Goal: Transaction & Acquisition: Purchase product/service

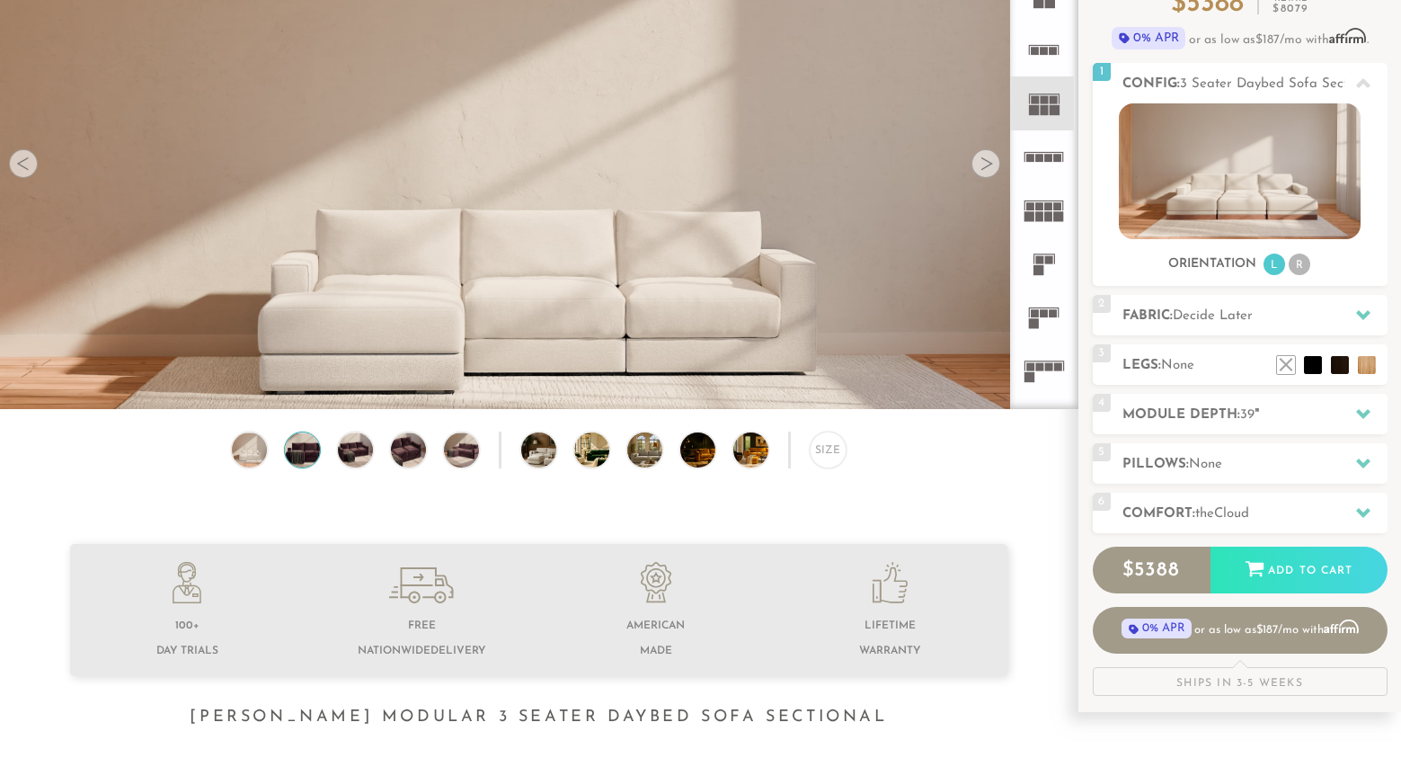
click at [306, 450] on img at bounding box center [302, 449] width 42 height 35
click at [359, 452] on img at bounding box center [355, 449] width 42 height 35
click at [415, 455] on img at bounding box center [408, 449] width 42 height 35
click at [986, 170] on div at bounding box center [986, 163] width 29 height 29
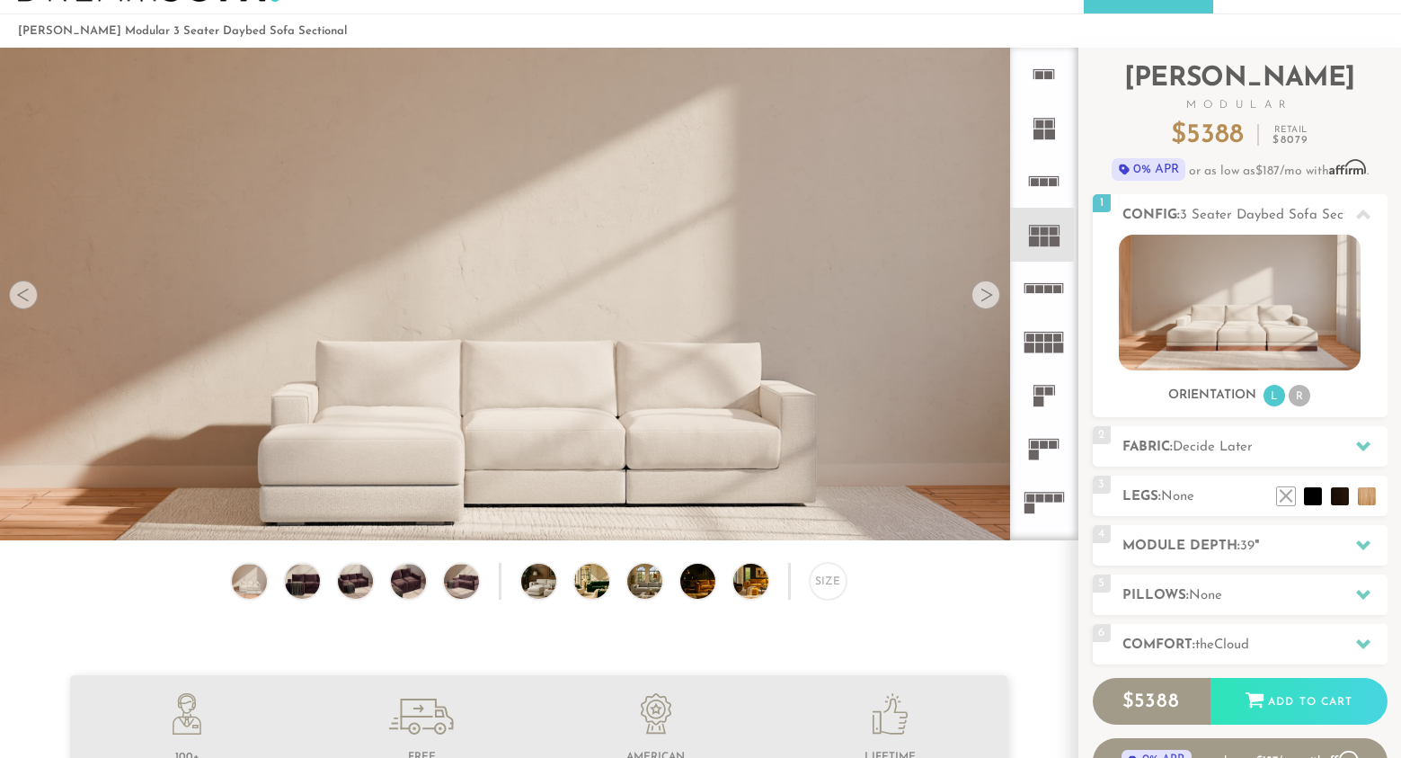
scroll to position [57, 0]
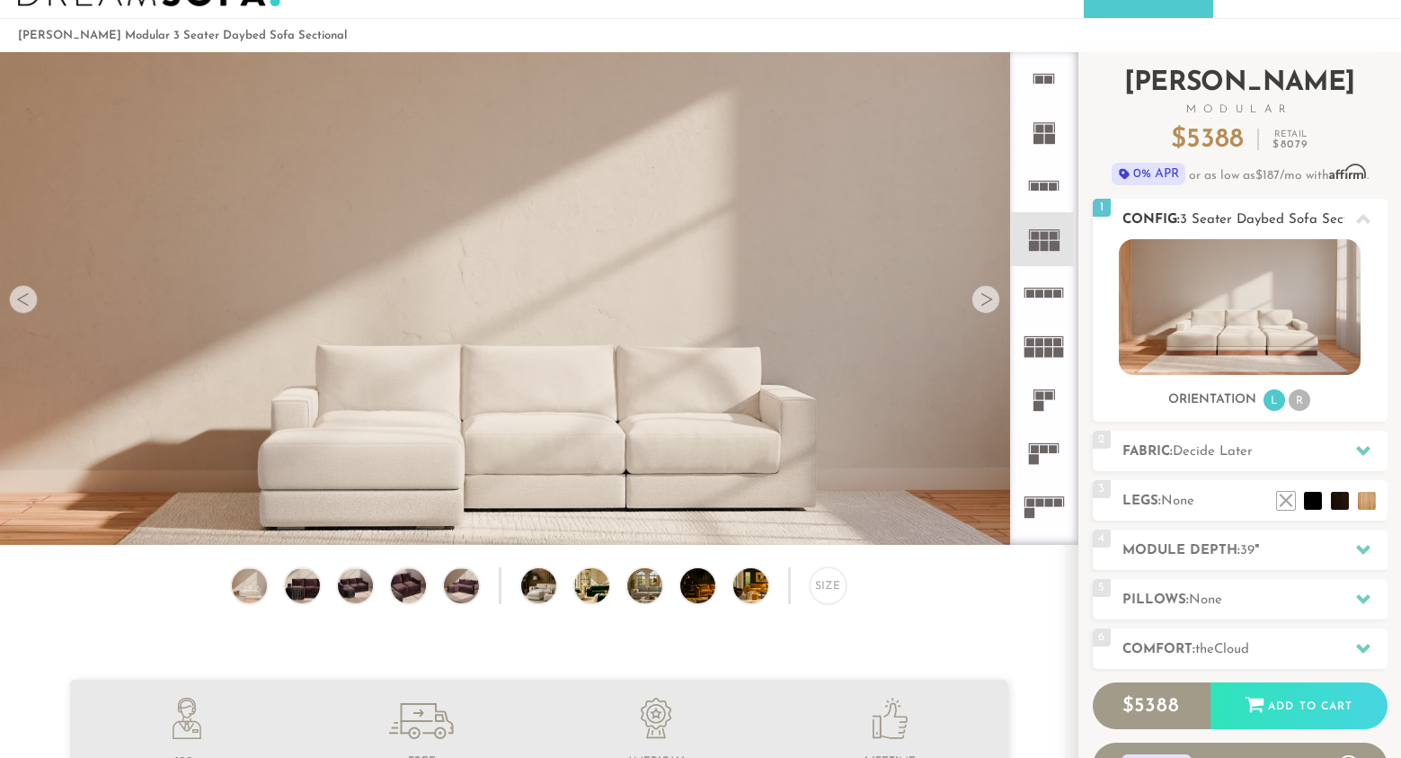
click at [1306, 405] on li "R" at bounding box center [1300, 400] width 22 height 22
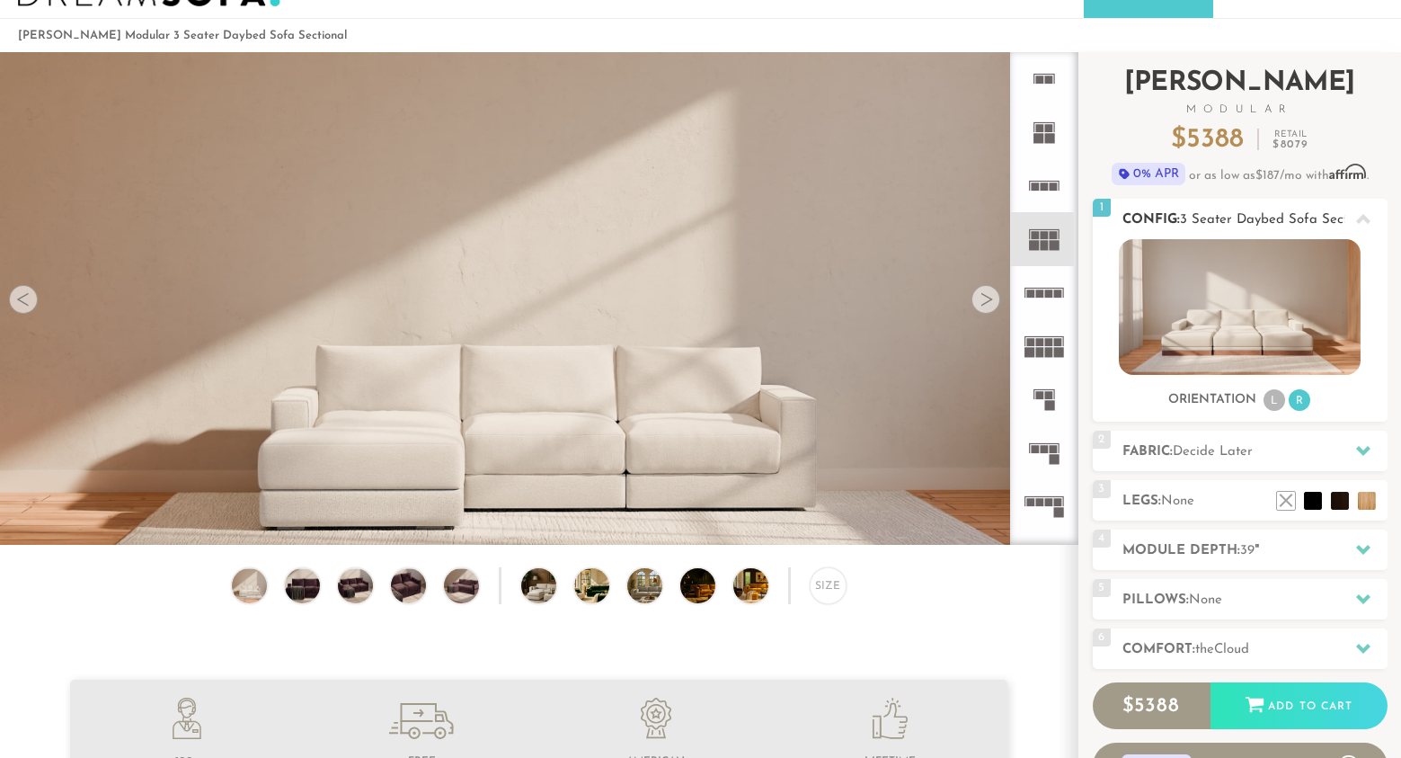
click at [1279, 403] on li "L" at bounding box center [1275, 400] width 22 height 22
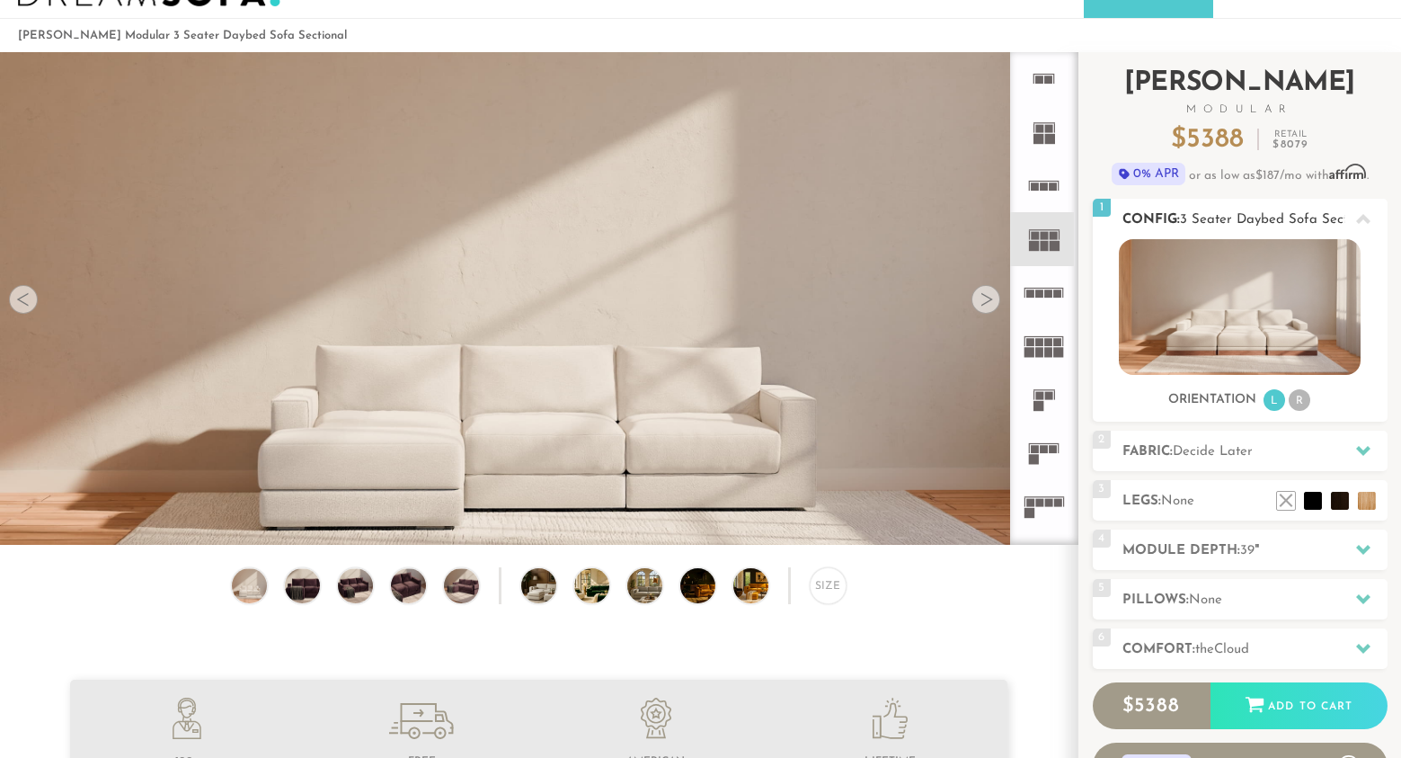
click at [1301, 401] on li "R" at bounding box center [1300, 400] width 22 height 22
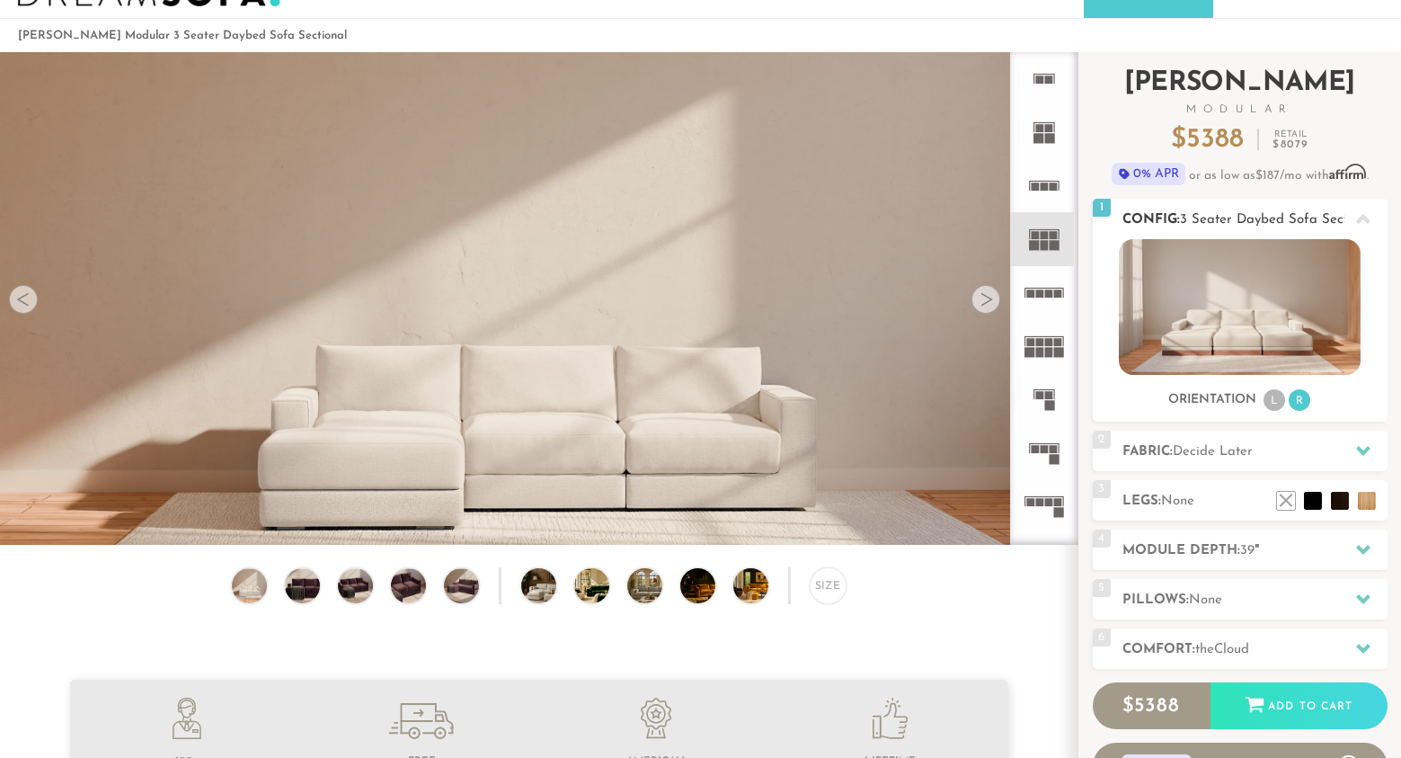
click at [1268, 396] on li "L" at bounding box center [1275, 400] width 22 height 22
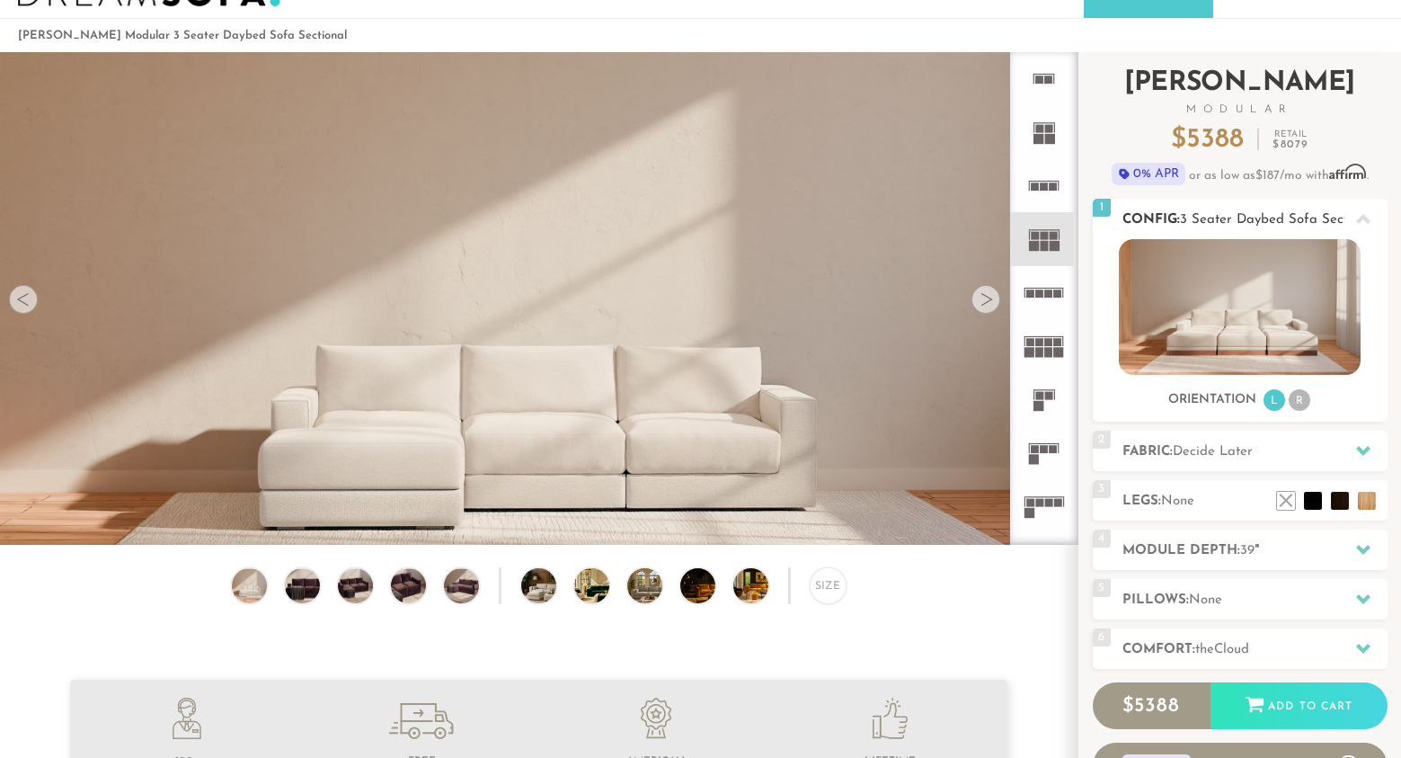
click at [1285, 394] on ul "L R" at bounding box center [1287, 400] width 50 height 24
click at [1296, 400] on li "R" at bounding box center [1300, 400] width 22 height 22
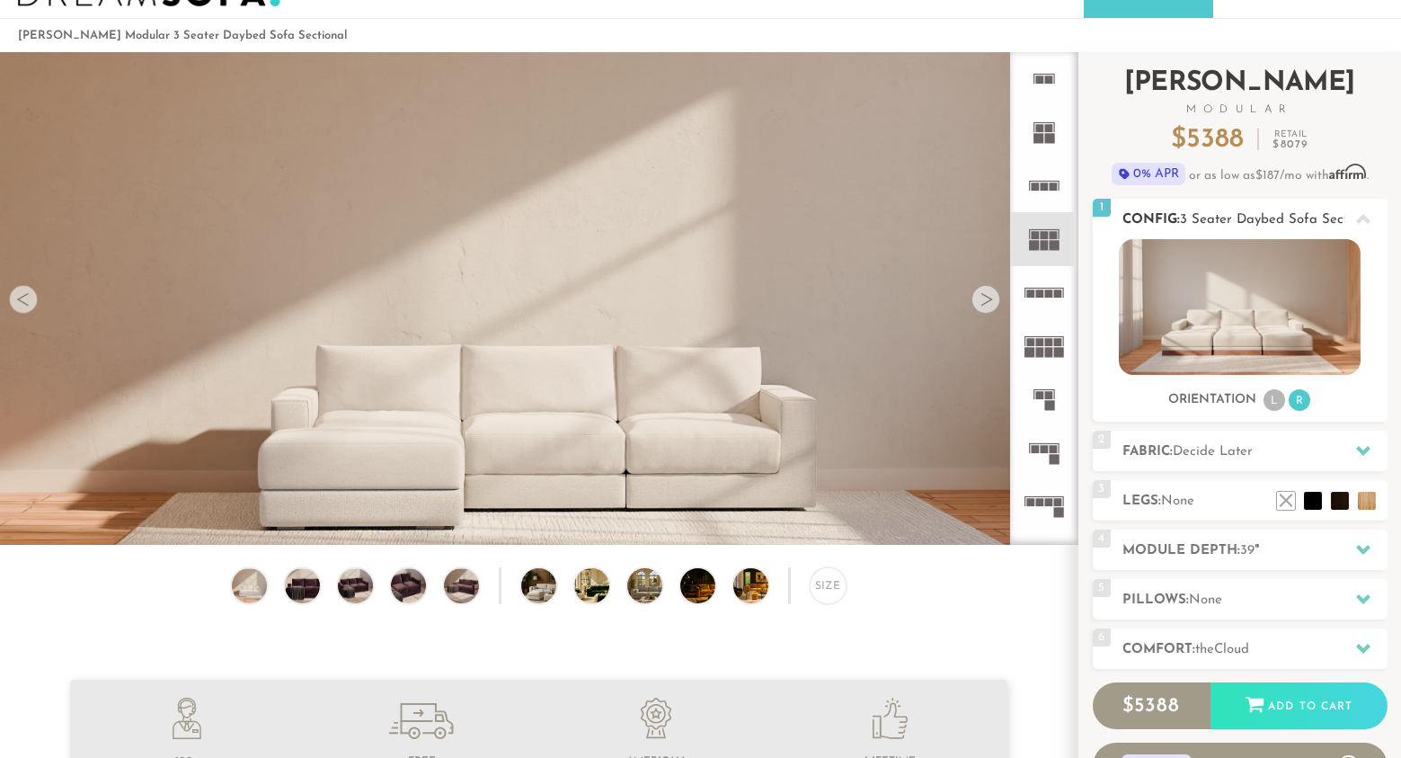
click at [1271, 401] on li "L" at bounding box center [1275, 400] width 22 height 22
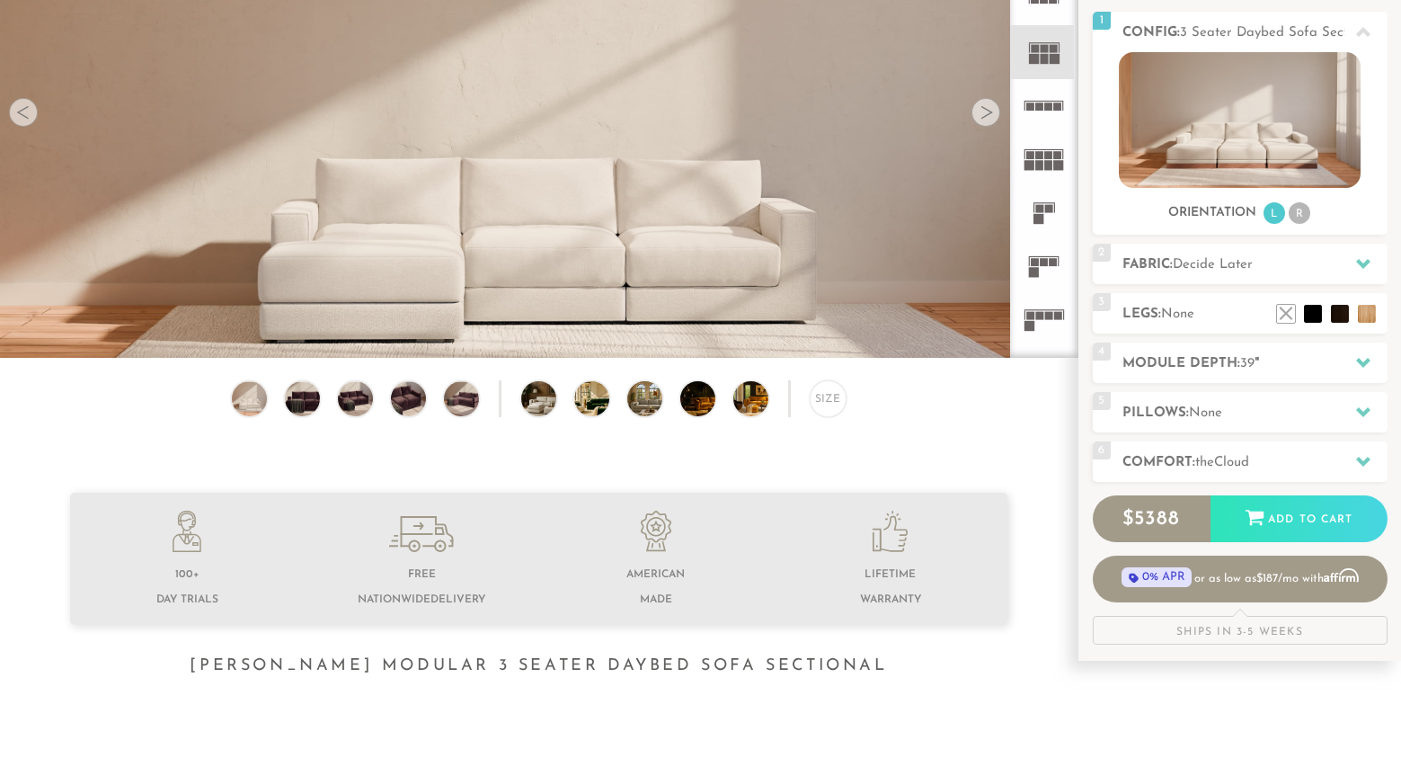
scroll to position [245, 0]
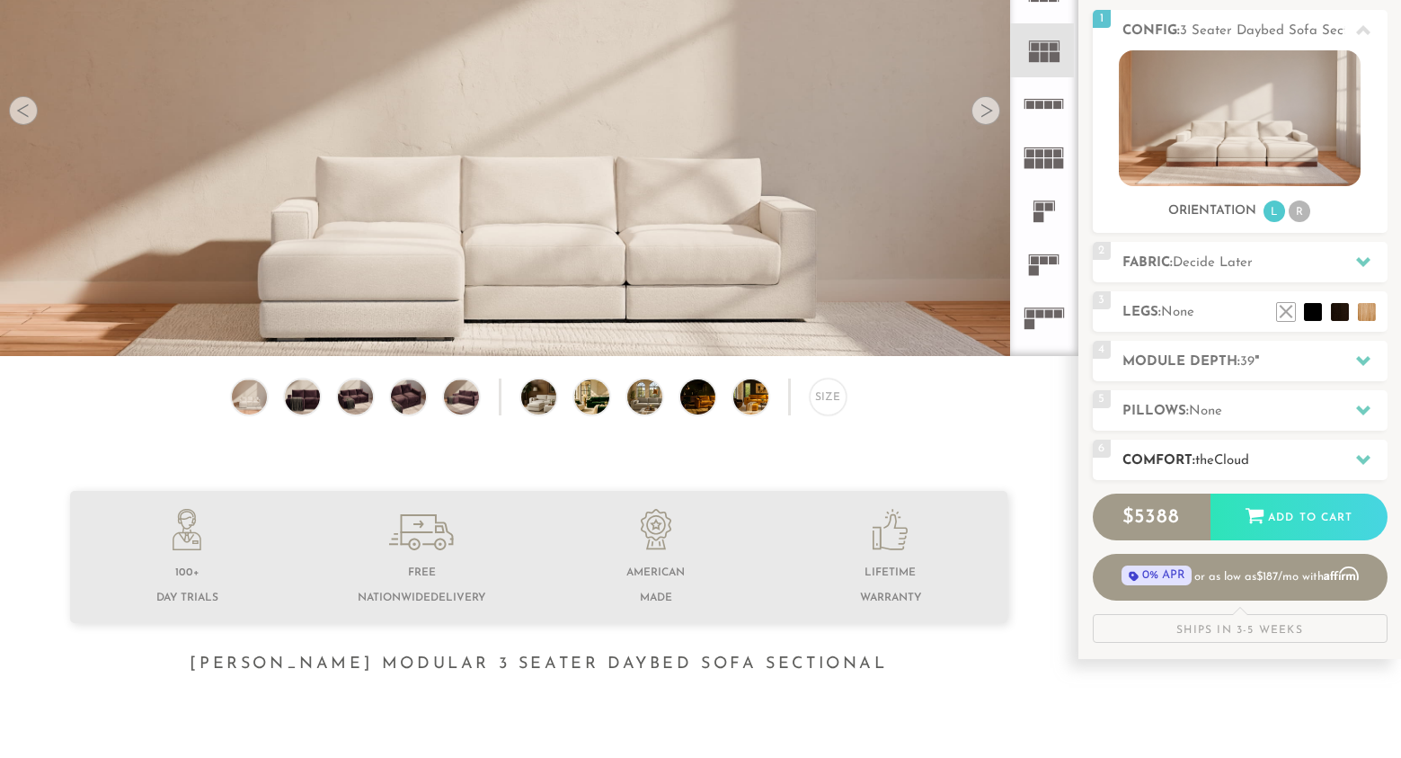
click at [1214, 466] on span "the" at bounding box center [1204, 460] width 19 height 13
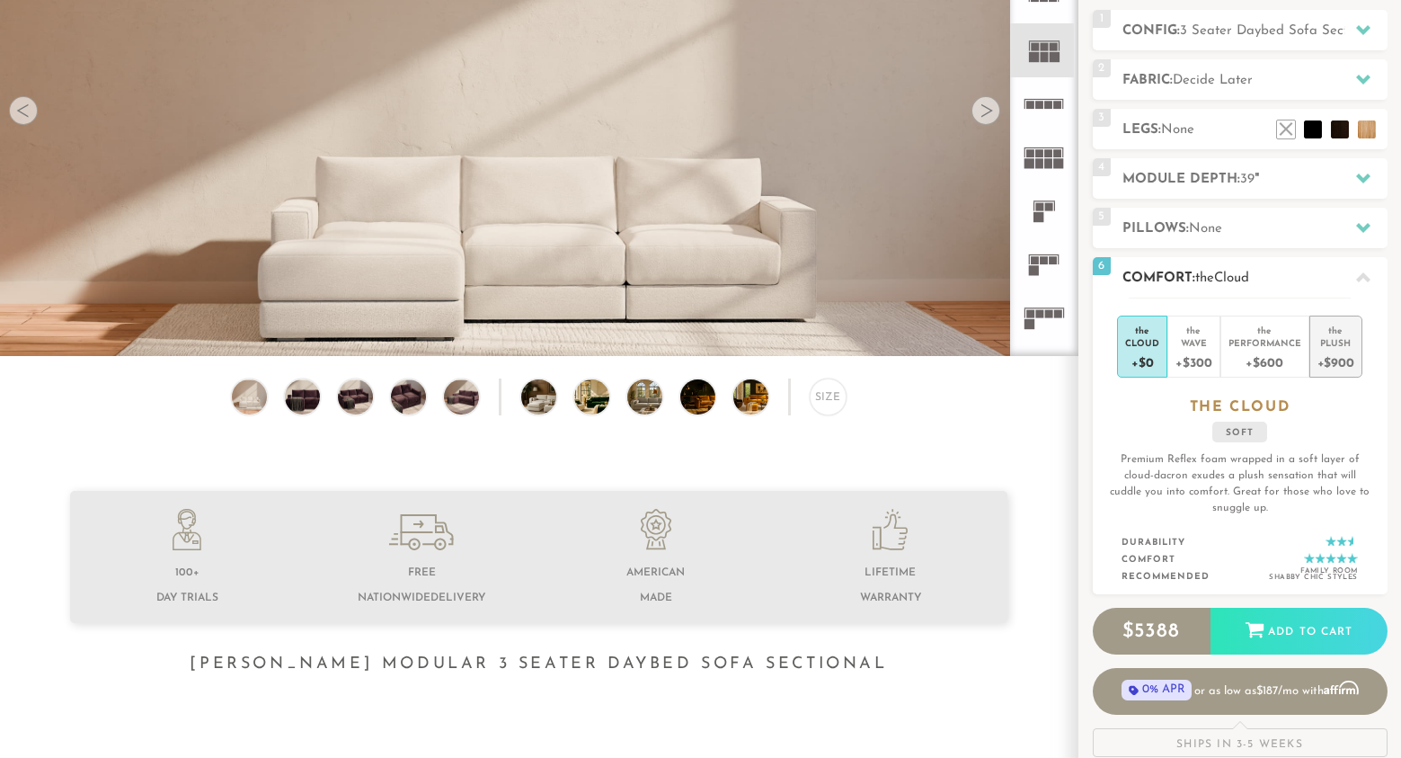
click at [1343, 347] on div "Plush" at bounding box center [1336, 342] width 37 height 13
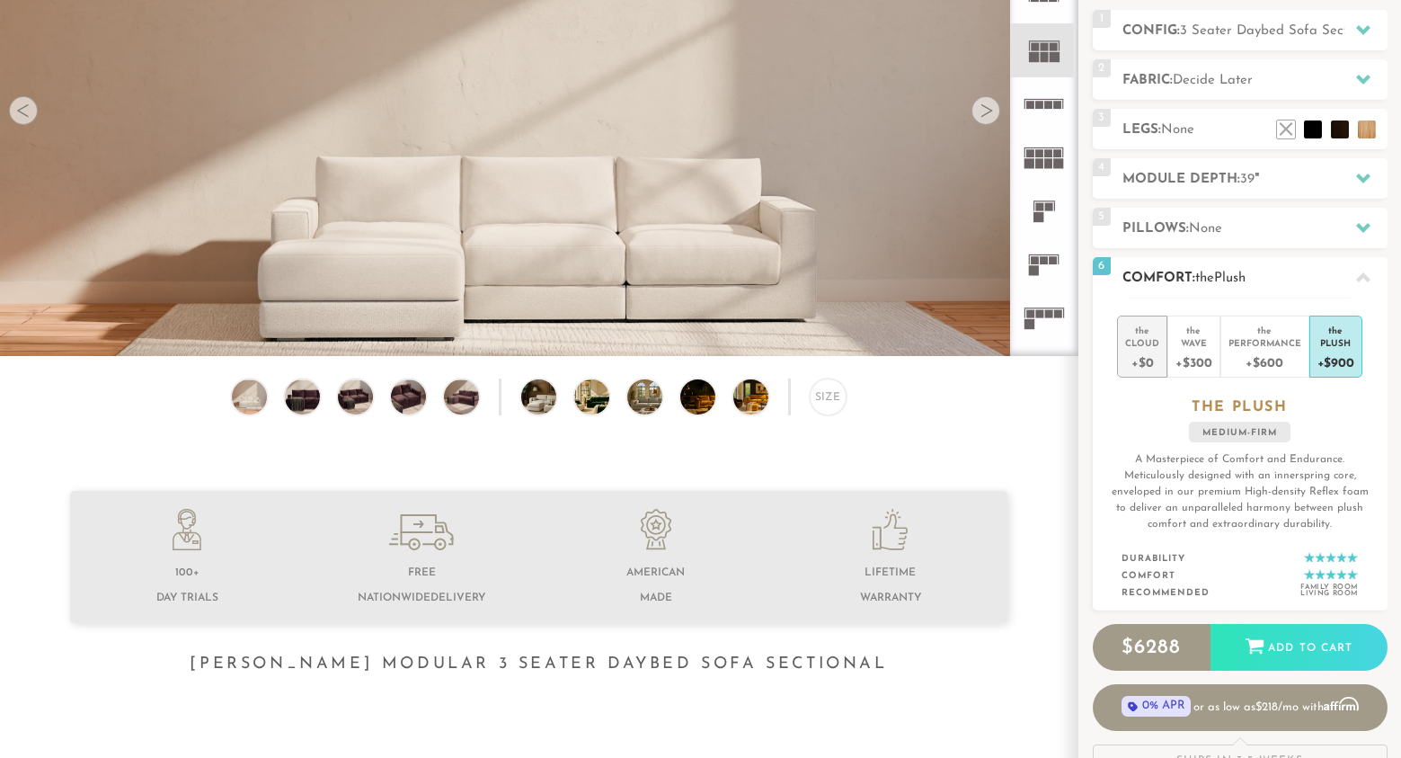
click at [1149, 360] on div "+$0" at bounding box center [1142, 362] width 34 height 26
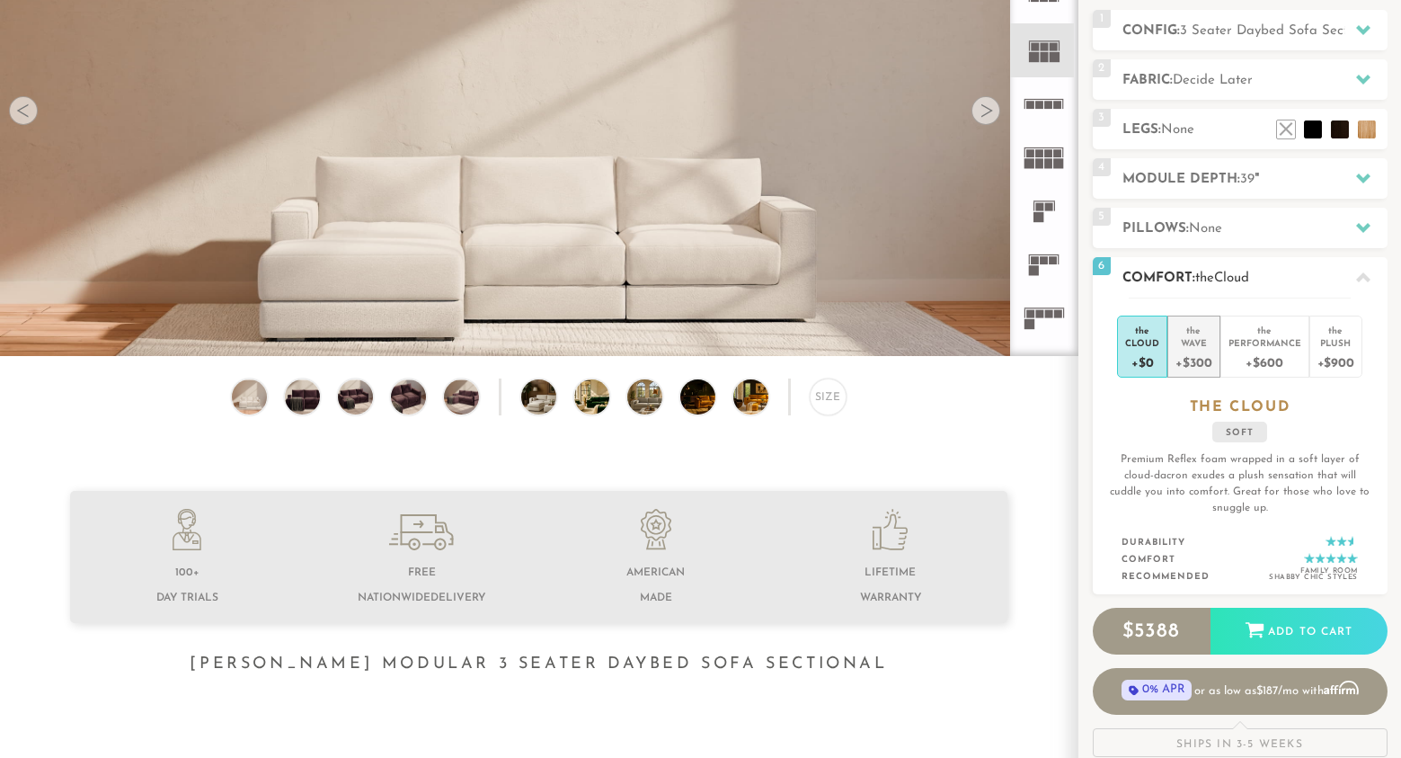
click at [1200, 344] on div "Wave" at bounding box center [1194, 342] width 36 height 13
click at [1141, 342] on div "Cloud" at bounding box center [1142, 342] width 34 height 13
click at [1266, 339] on div "Performance" at bounding box center [1265, 342] width 73 height 13
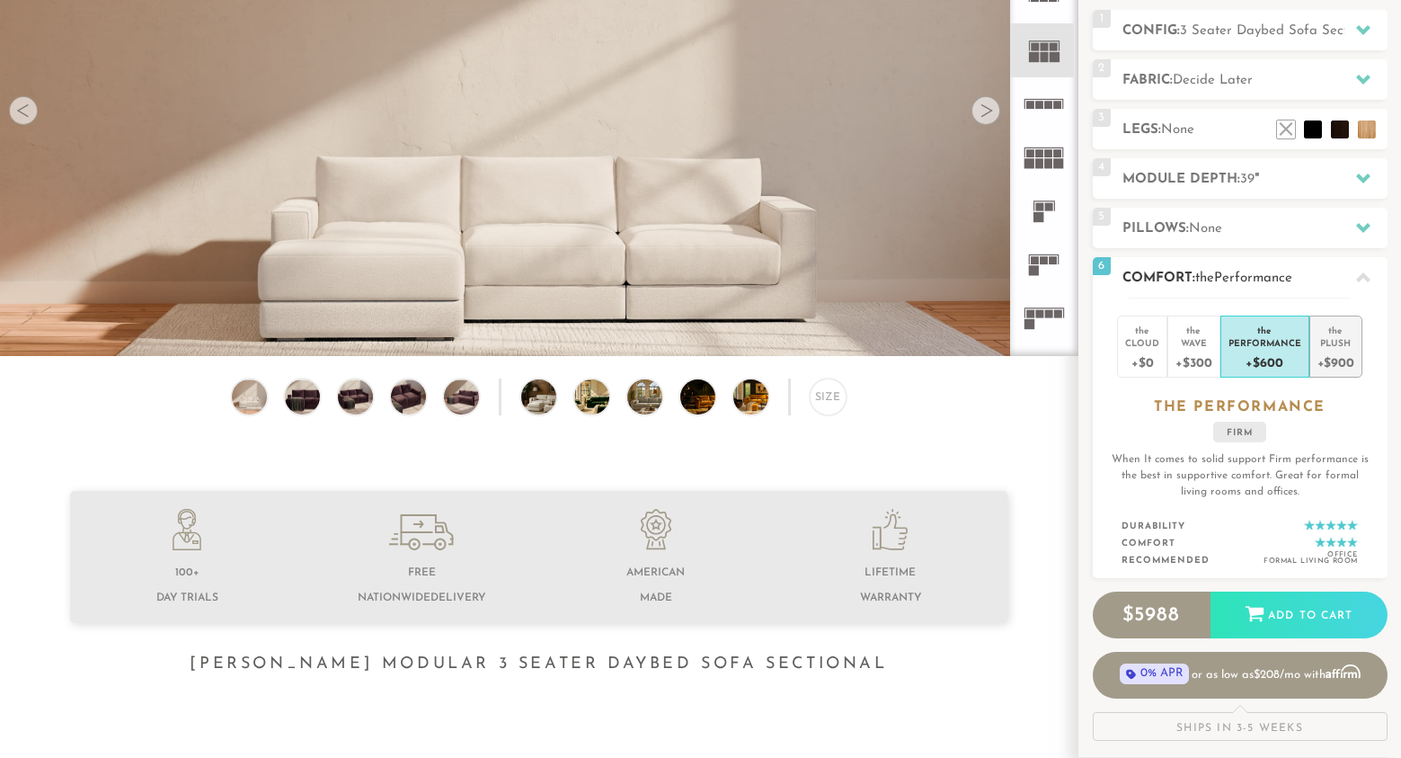
click at [1323, 338] on div "Plush" at bounding box center [1336, 342] width 37 height 13
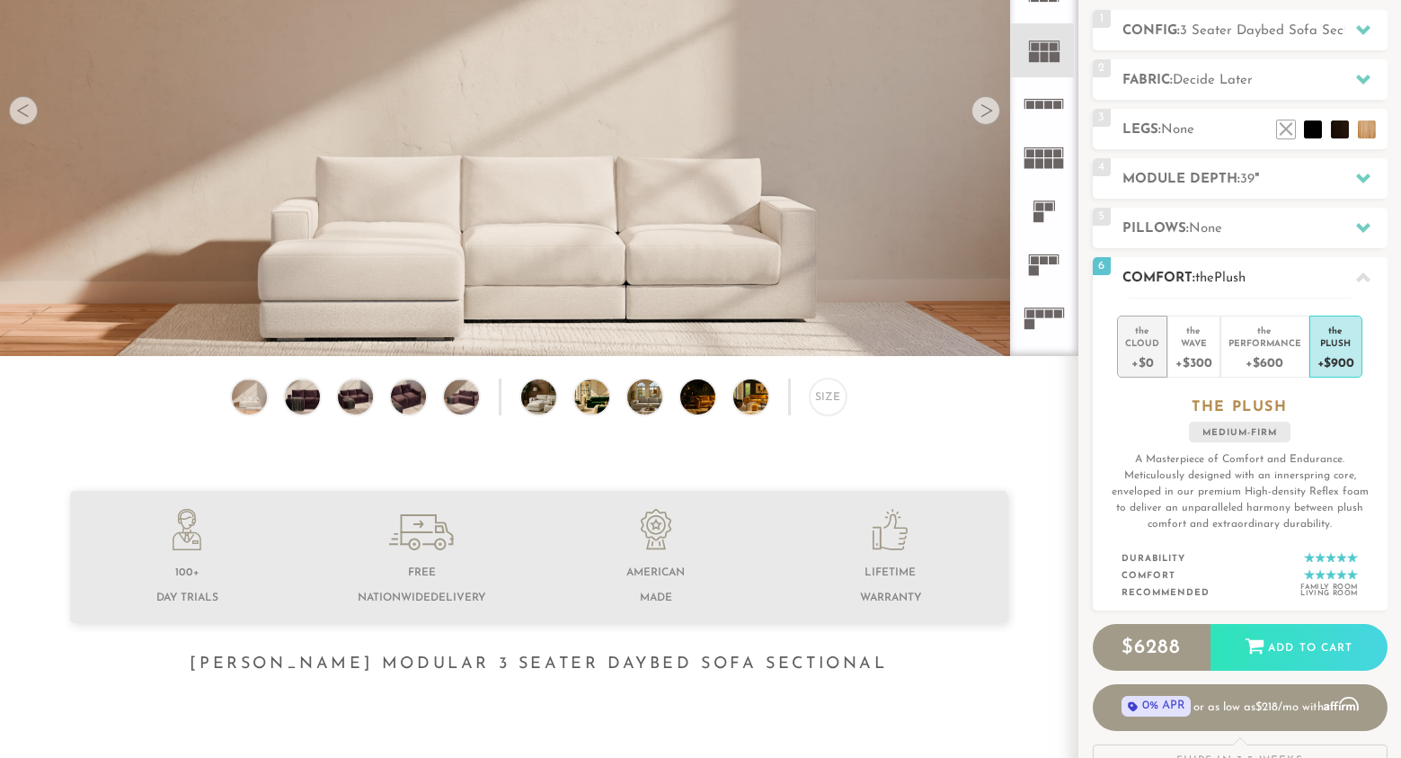
click at [1141, 348] on div "Cloud" at bounding box center [1142, 342] width 34 height 13
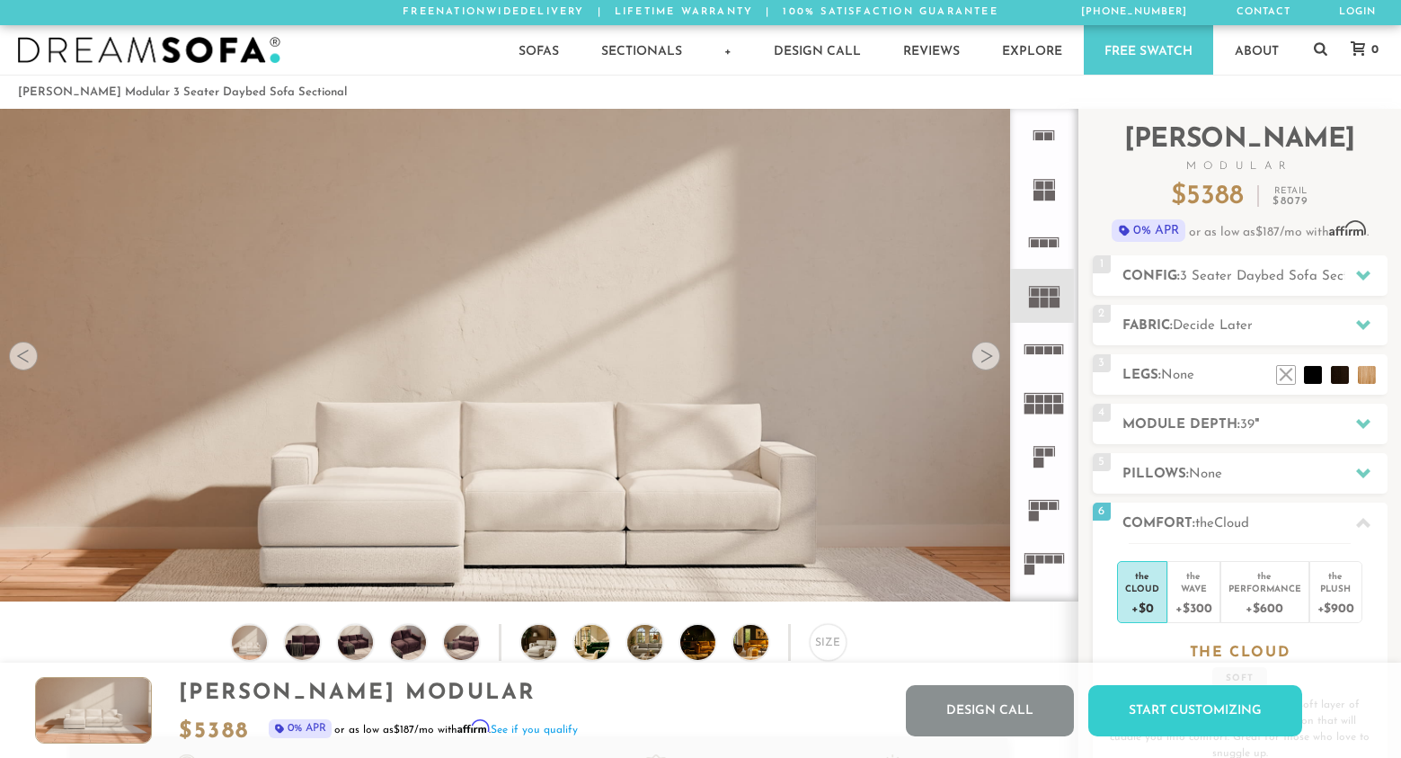
scroll to position [0, 0]
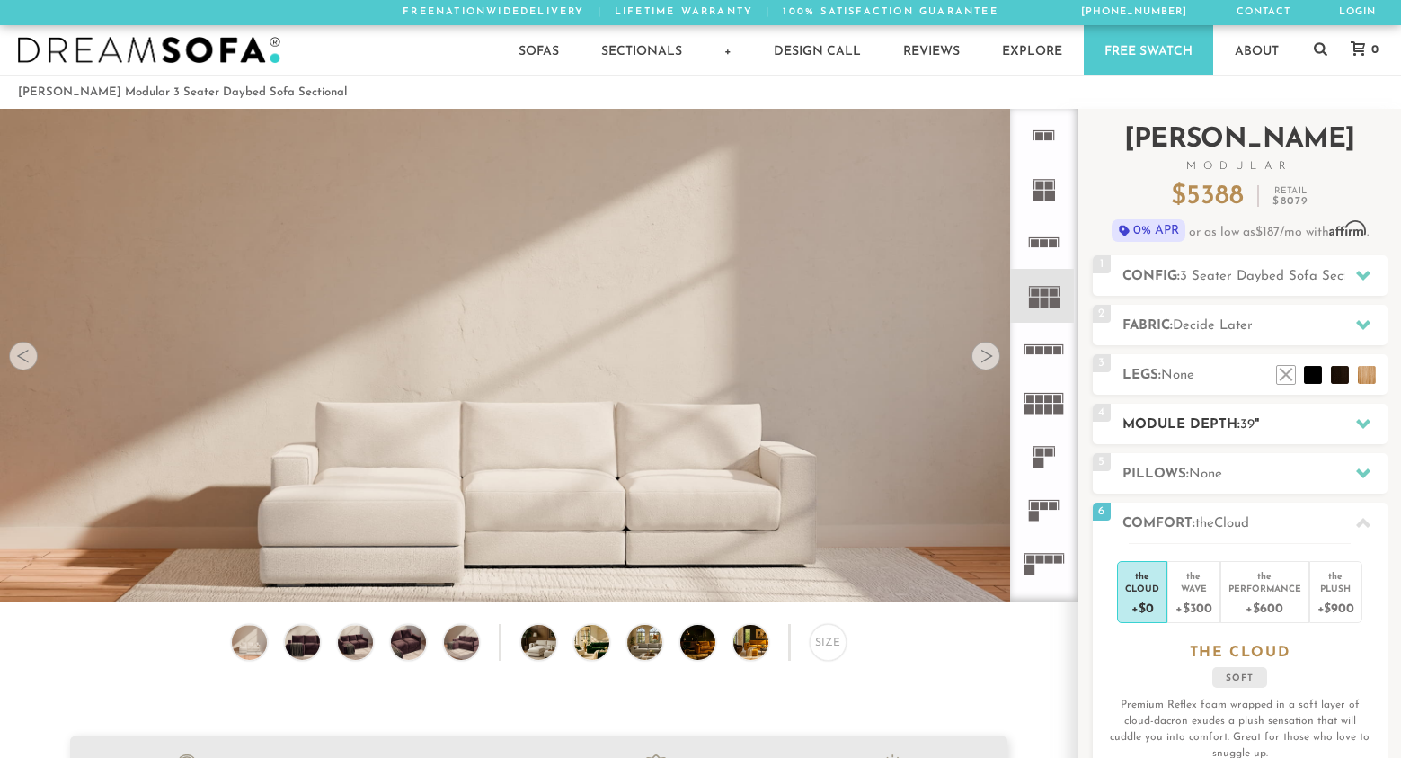
click at [1264, 422] on h2 "Module Depth: 39 "" at bounding box center [1255, 424] width 265 height 21
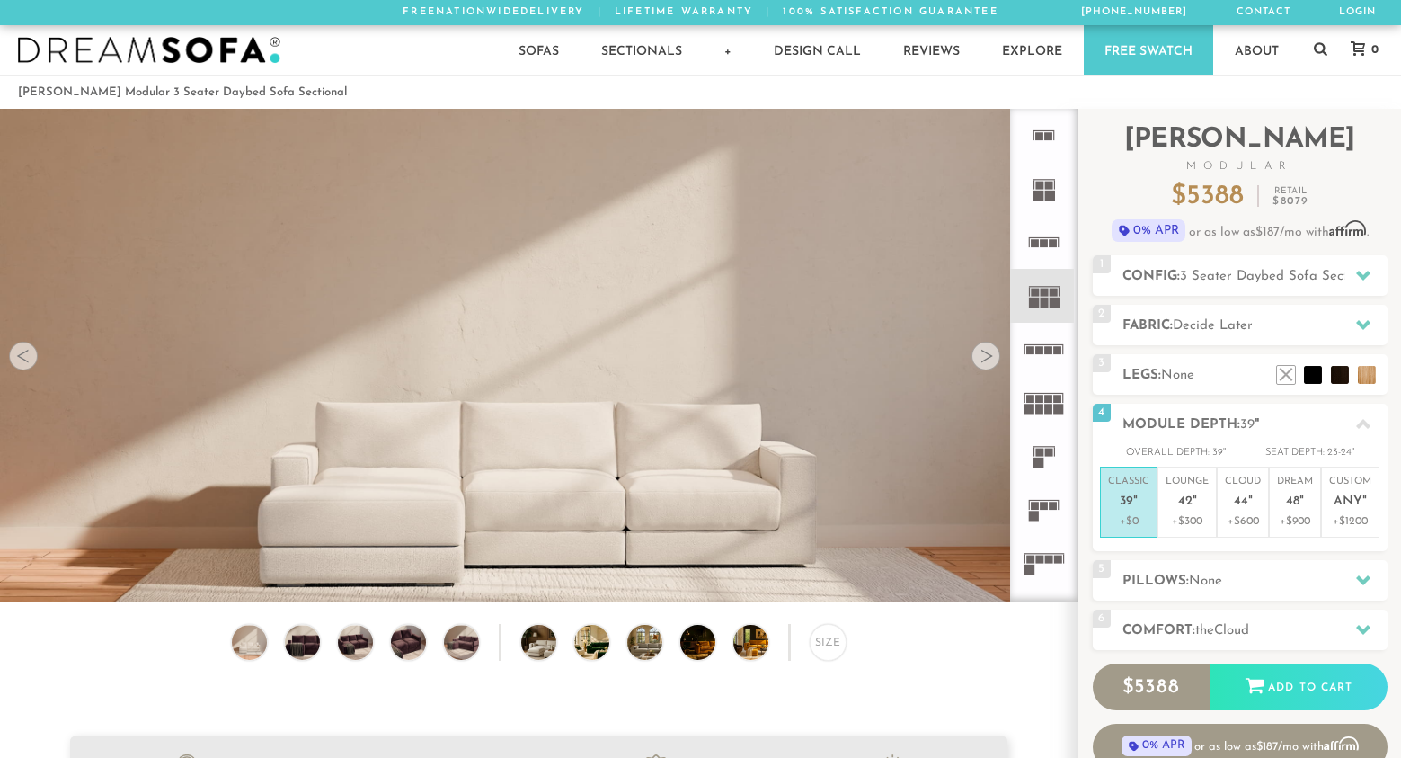
click at [1042, 348] on rect at bounding box center [1039, 350] width 8 height 8
click at [1044, 290] on rect at bounding box center [1045, 293] width 8 height 8
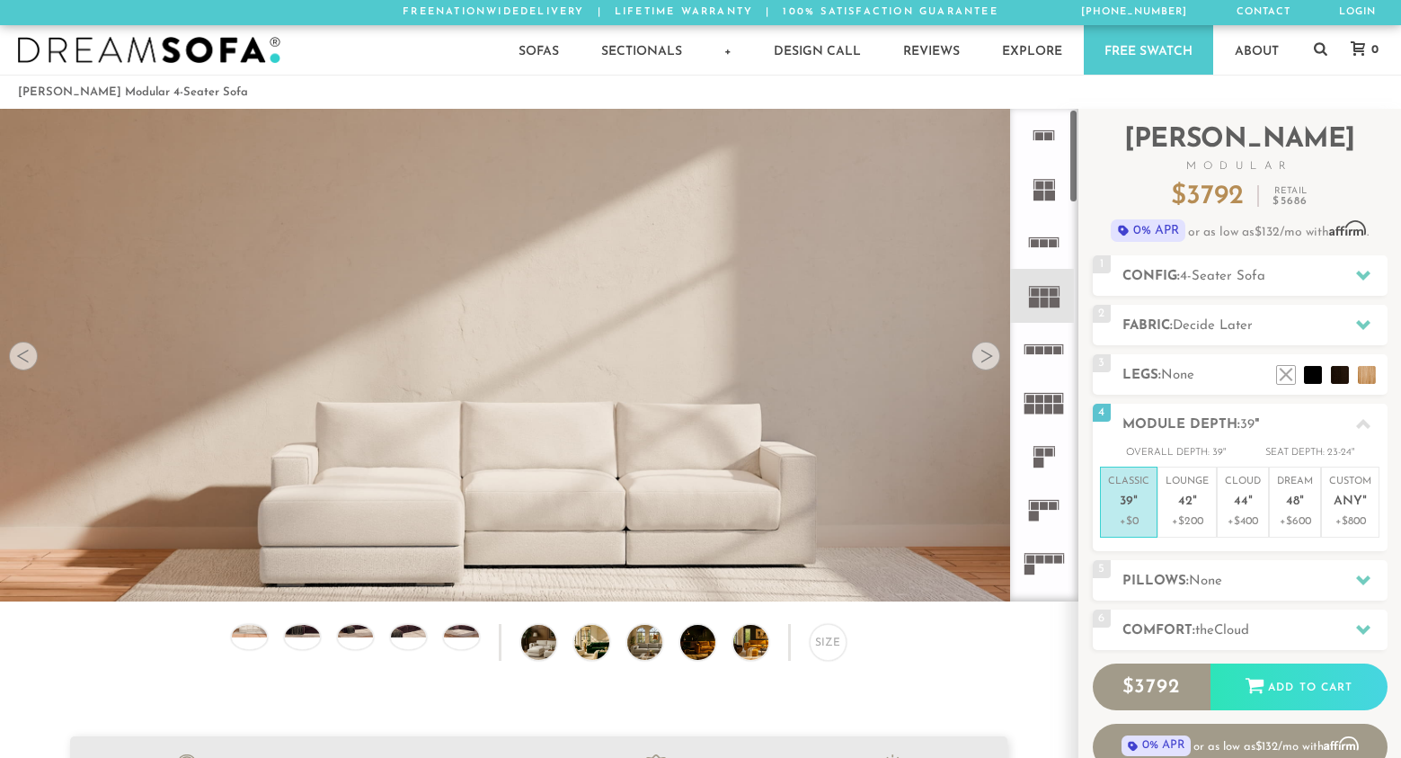
click at [1038, 298] on rect at bounding box center [1034, 303] width 10 height 10
